Goal: Task Accomplishment & Management: Complete application form

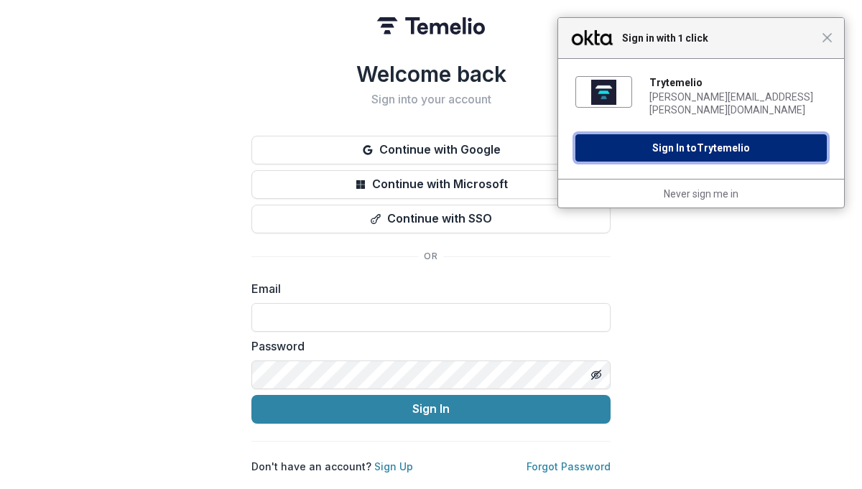
click at [664, 142] on button "Sign In to Trytemelio" at bounding box center [700, 147] width 251 height 27
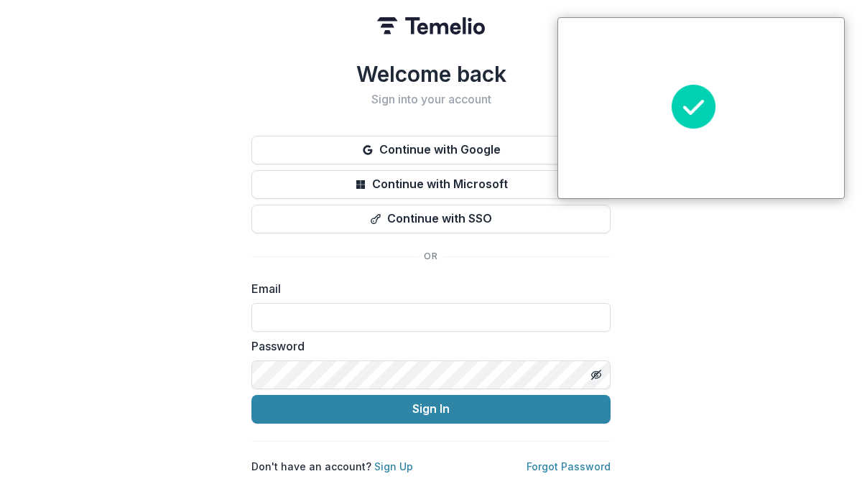
type input "**********"
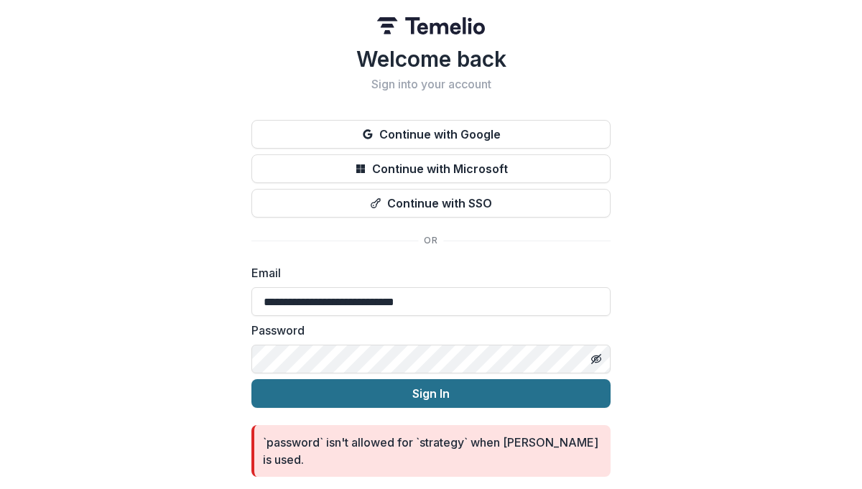
click at [439, 398] on button "Sign In" at bounding box center [430, 393] width 359 height 29
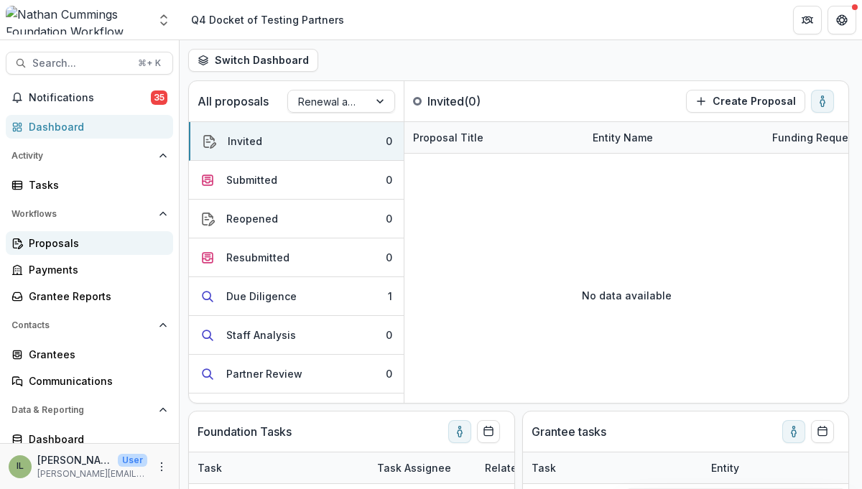
click at [72, 242] on div "Proposals" at bounding box center [95, 243] width 133 height 15
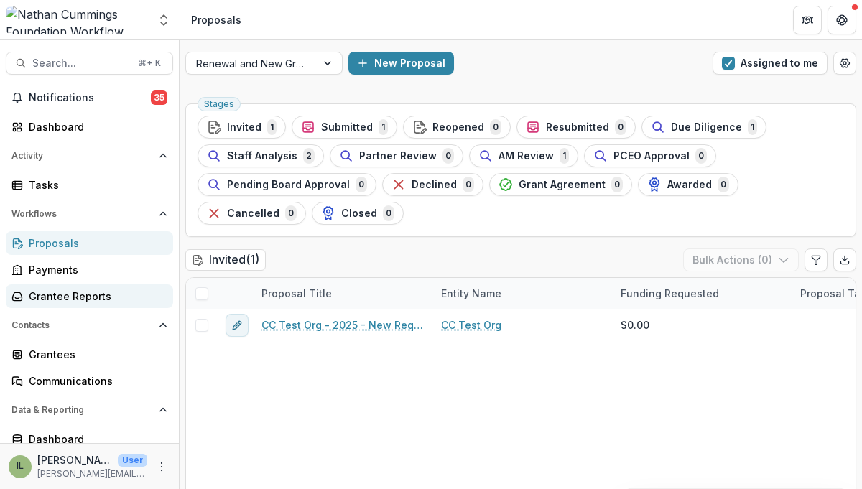
click at [83, 290] on div "Grantee Reports" at bounding box center [95, 296] width 133 height 15
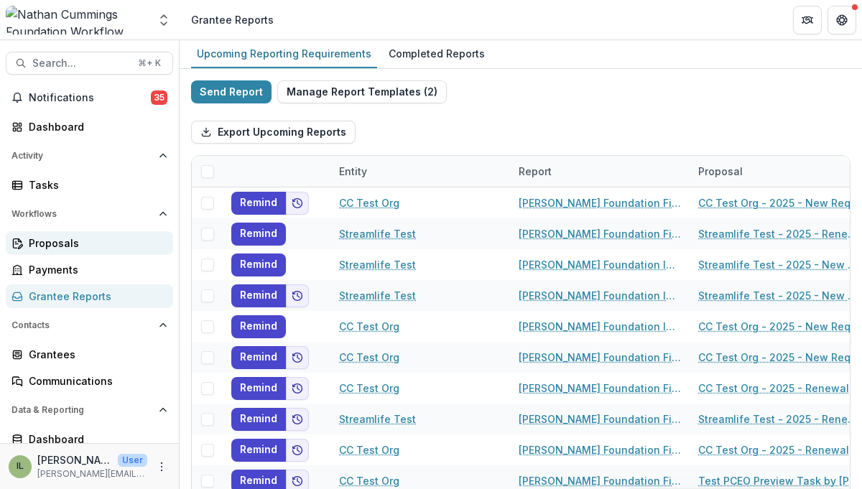
click at [93, 252] on link "Proposals" at bounding box center [89, 243] width 167 height 24
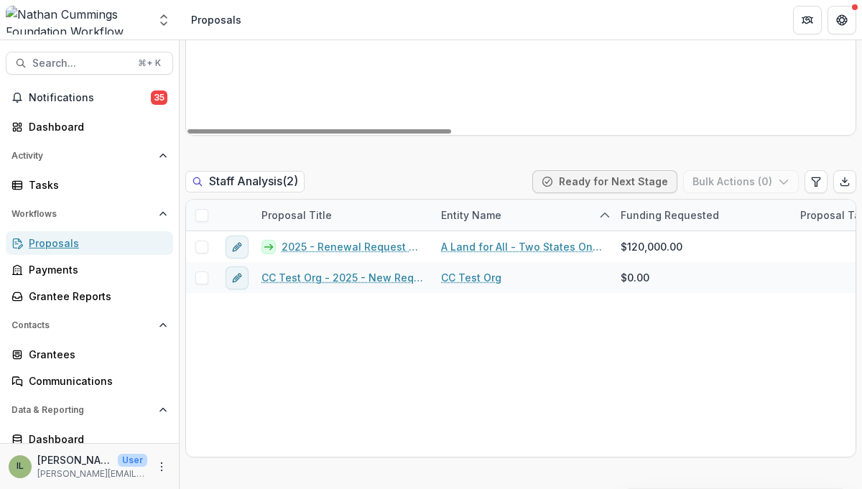
scroll to position [1736, 0]
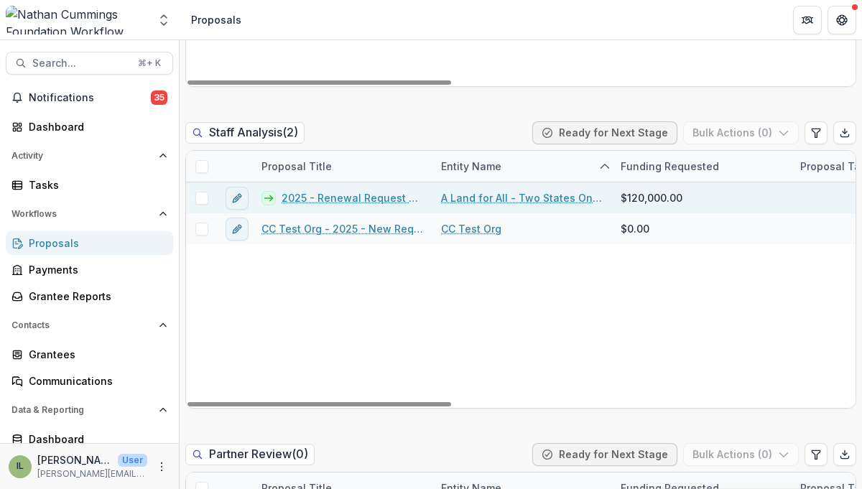
click at [348, 195] on link "2025 - Renewal Request Application" at bounding box center [352, 197] width 142 height 15
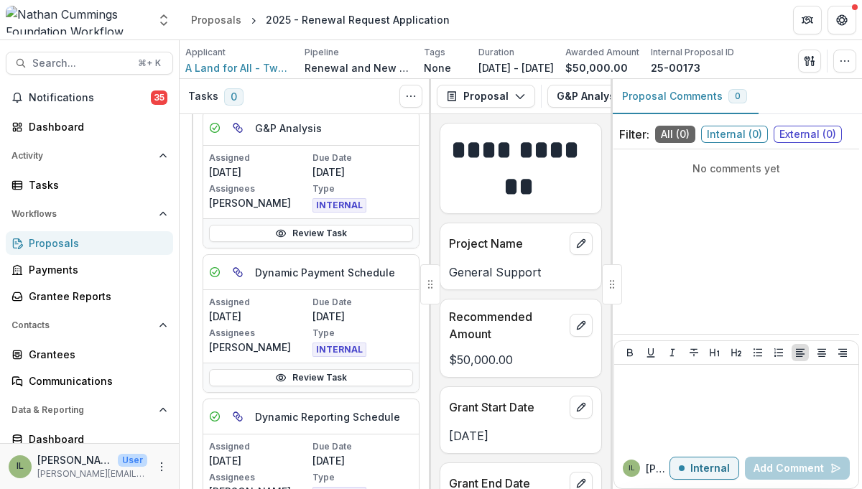
scroll to position [91, 0]
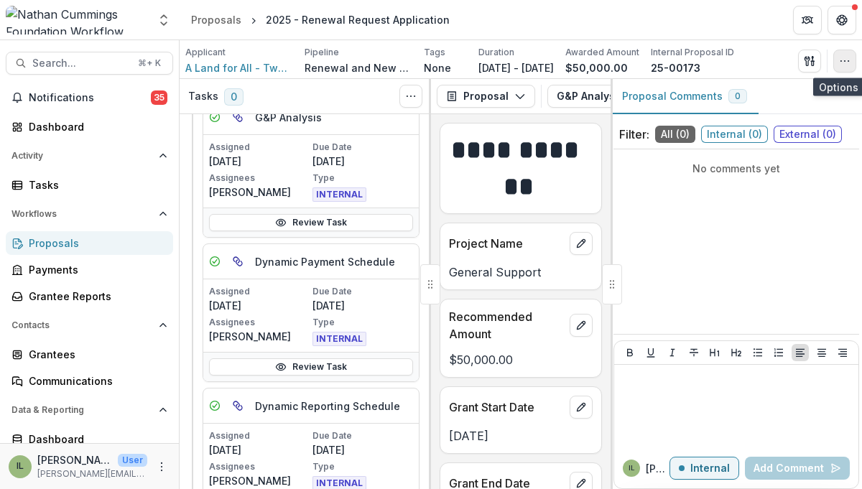
click at [848, 54] on button "button" at bounding box center [844, 61] width 23 height 23
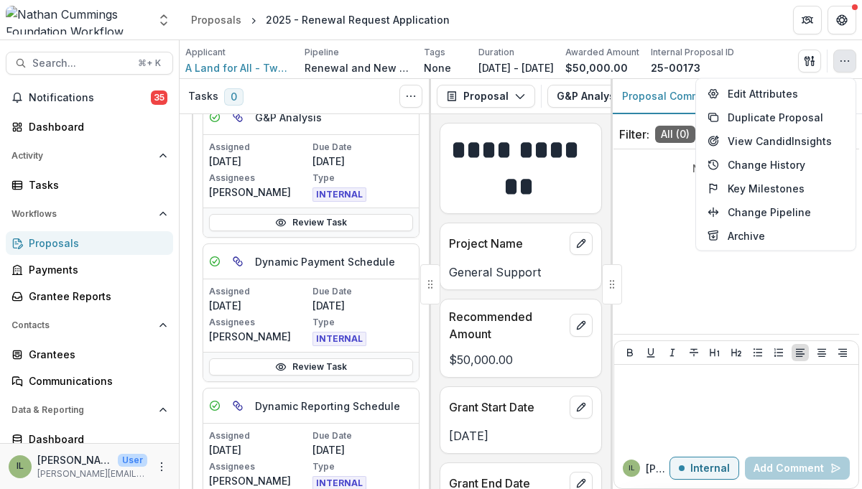
click at [848, 54] on button "button" at bounding box center [844, 61] width 23 height 23
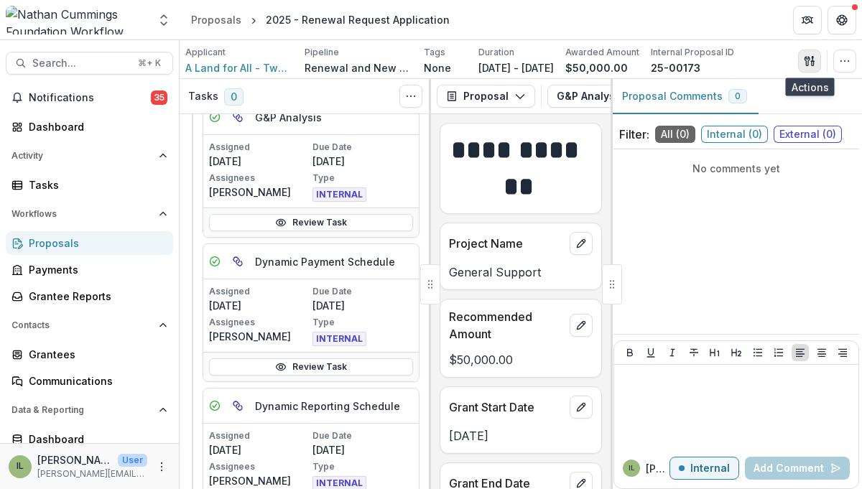
click at [807, 66] on icon "button" at bounding box center [809, 60] width 11 height 11
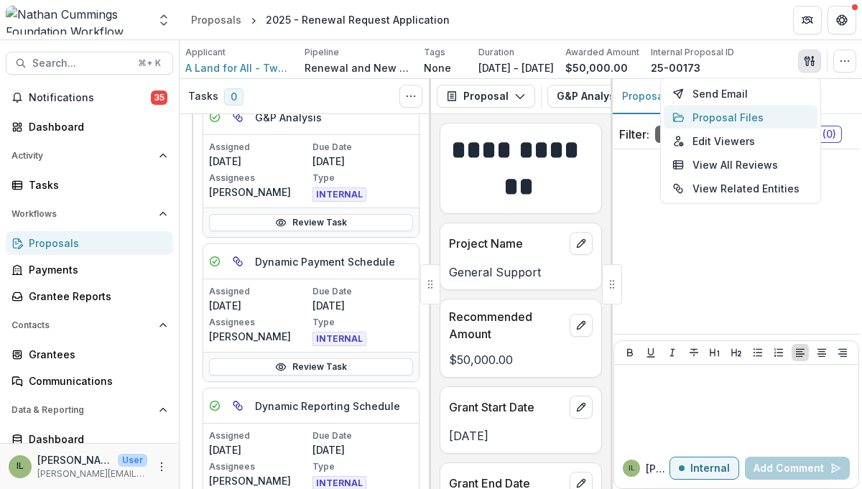
click at [765, 116] on button "Proposal Files" at bounding box center [741, 118] width 154 height 24
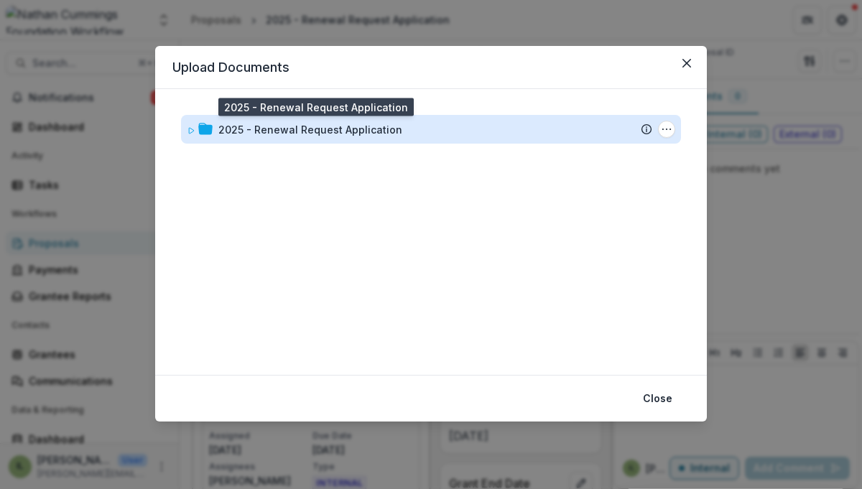
click at [379, 127] on div "2025 - Renewal Request Application" at bounding box center [310, 129] width 184 height 15
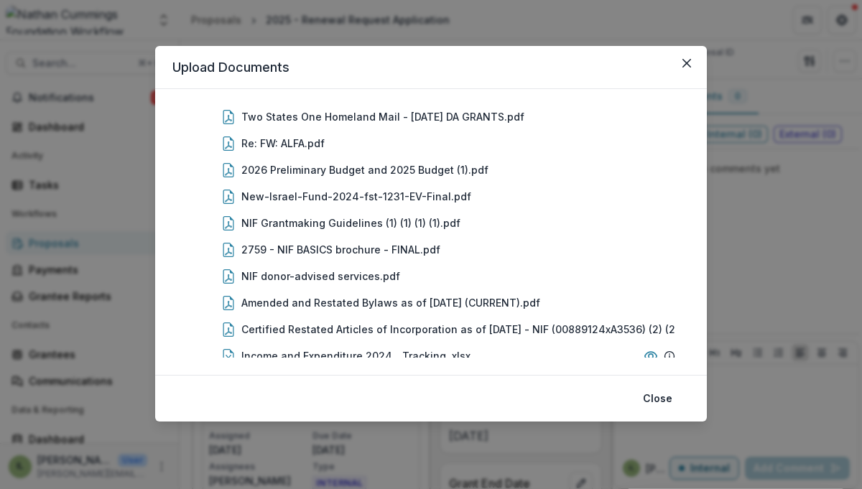
scroll to position [0, 0]
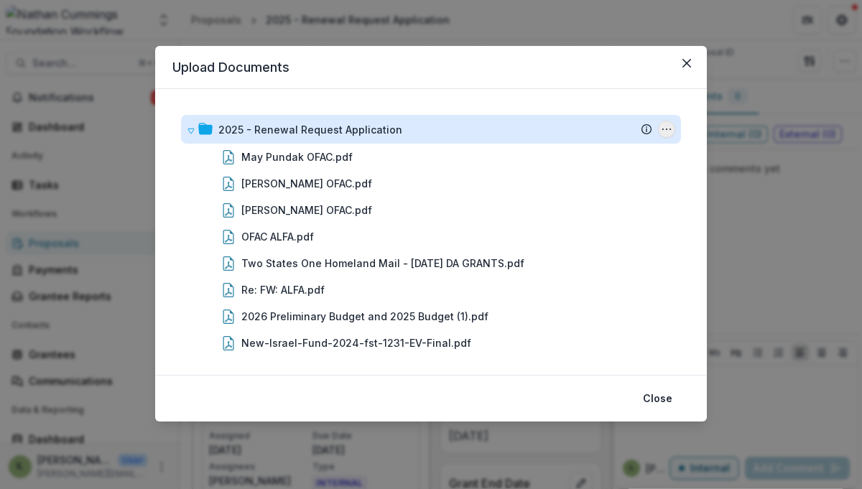
click at [666, 121] on button "2025 - Renewal Request Application Options" at bounding box center [666, 129] width 17 height 17
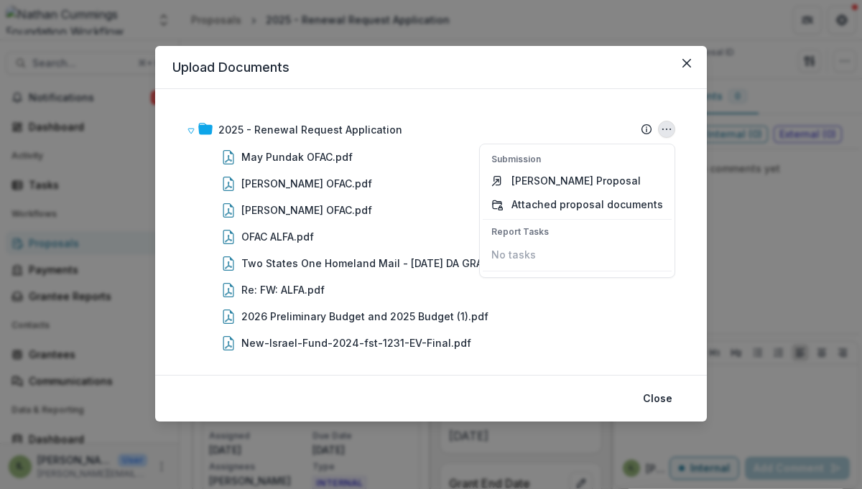
click at [581, 65] on header "Upload Documents" at bounding box center [430, 67] width 551 height 43
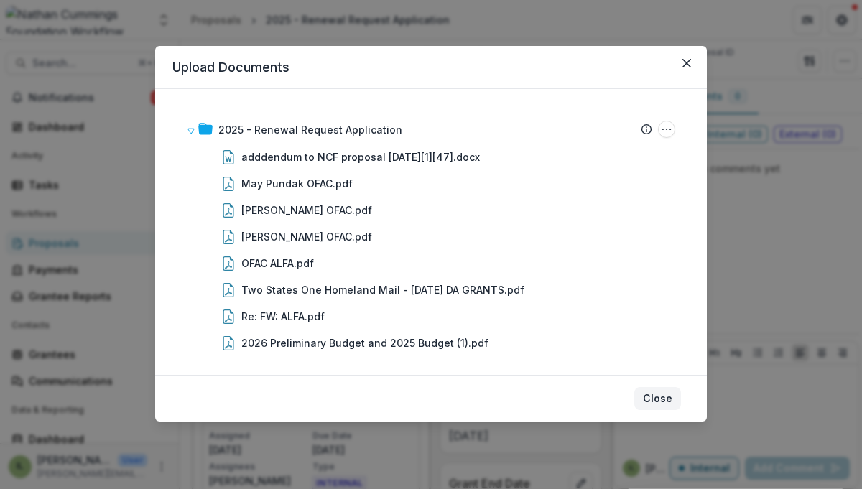
click at [646, 408] on button "Close" at bounding box center [657, 398] width 47 height 23
